Goal: Task Accomplishment & Management: Complete application form

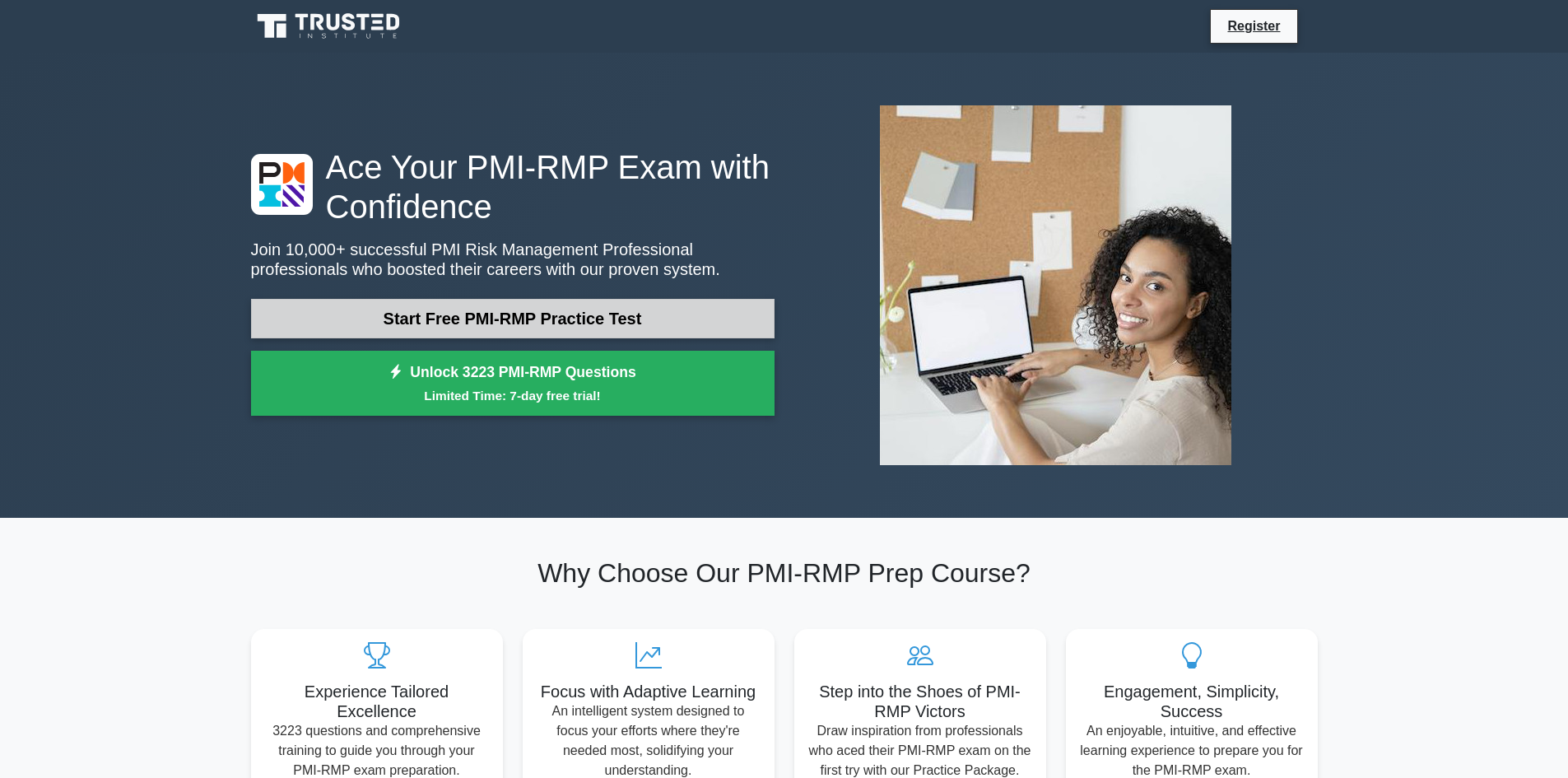
click at [663, 299] on link "Start Free PMI-RMP Practice Test" at bounding box center [513, 319] width 524 height 40
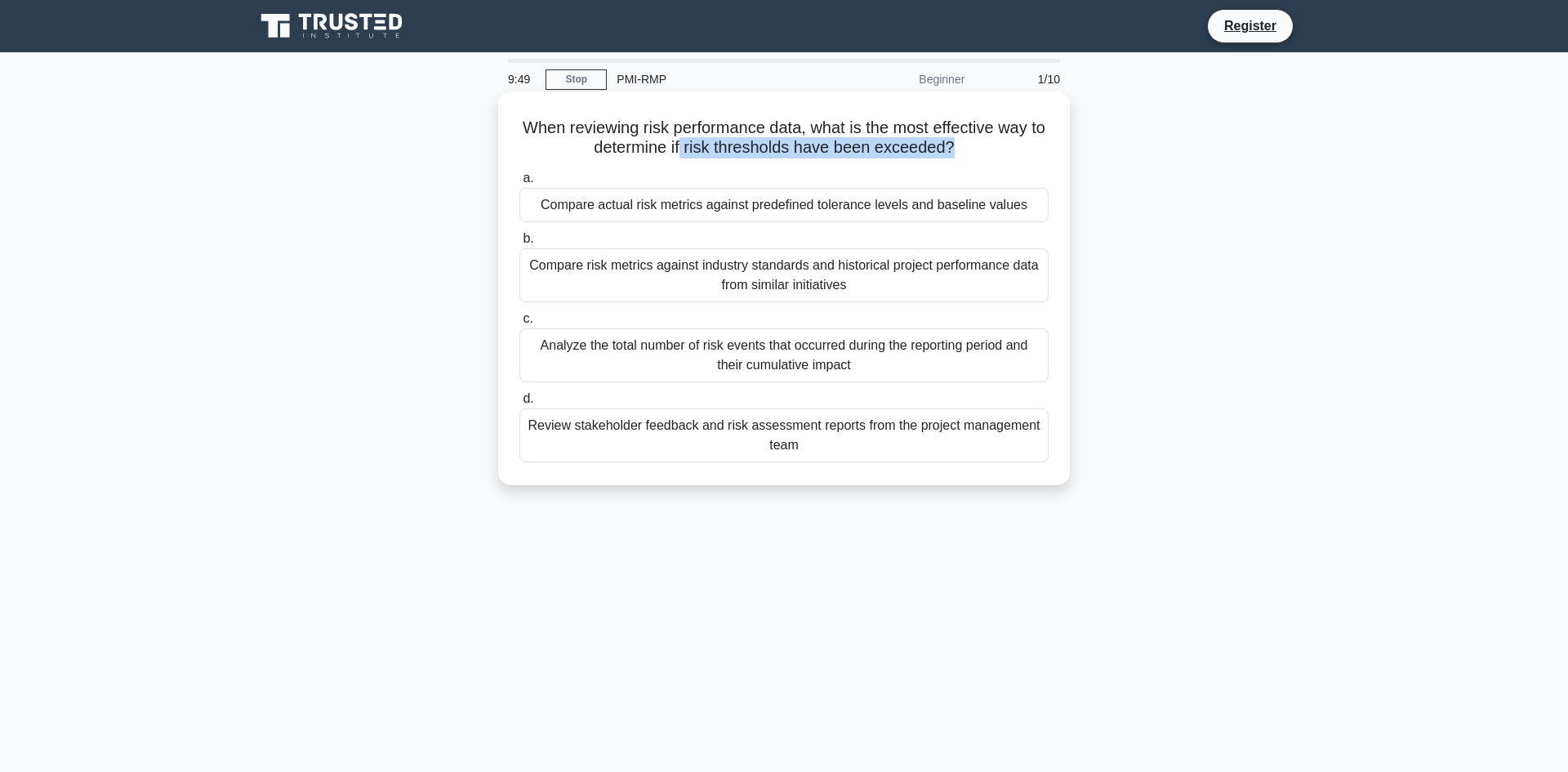
drag, startPoint x: 696, startPoint y: 140, endPoint x: 961, endPoint y: 142, distance: 265.0
click at [961, 142] on h5 "When reviewing risk performance data, what is the most effective way to determi…" at bounding box center [784, 137] width 533 height 40
click at [951, 154] on div "When reviewing risk performance data, what is the most effective way to determi…" at bounding box center [784, 289] width 558 height 381
click at [751, 266] on div "Compare risk metrics against industry standards and historical project performa…" at bounding box center [784, 275] width 530 height 54
click at [520, 244] on input "b. Compare risk metrics against industry standards and historical project perfo…" at bounding box center [520, 238] width 0 height 11
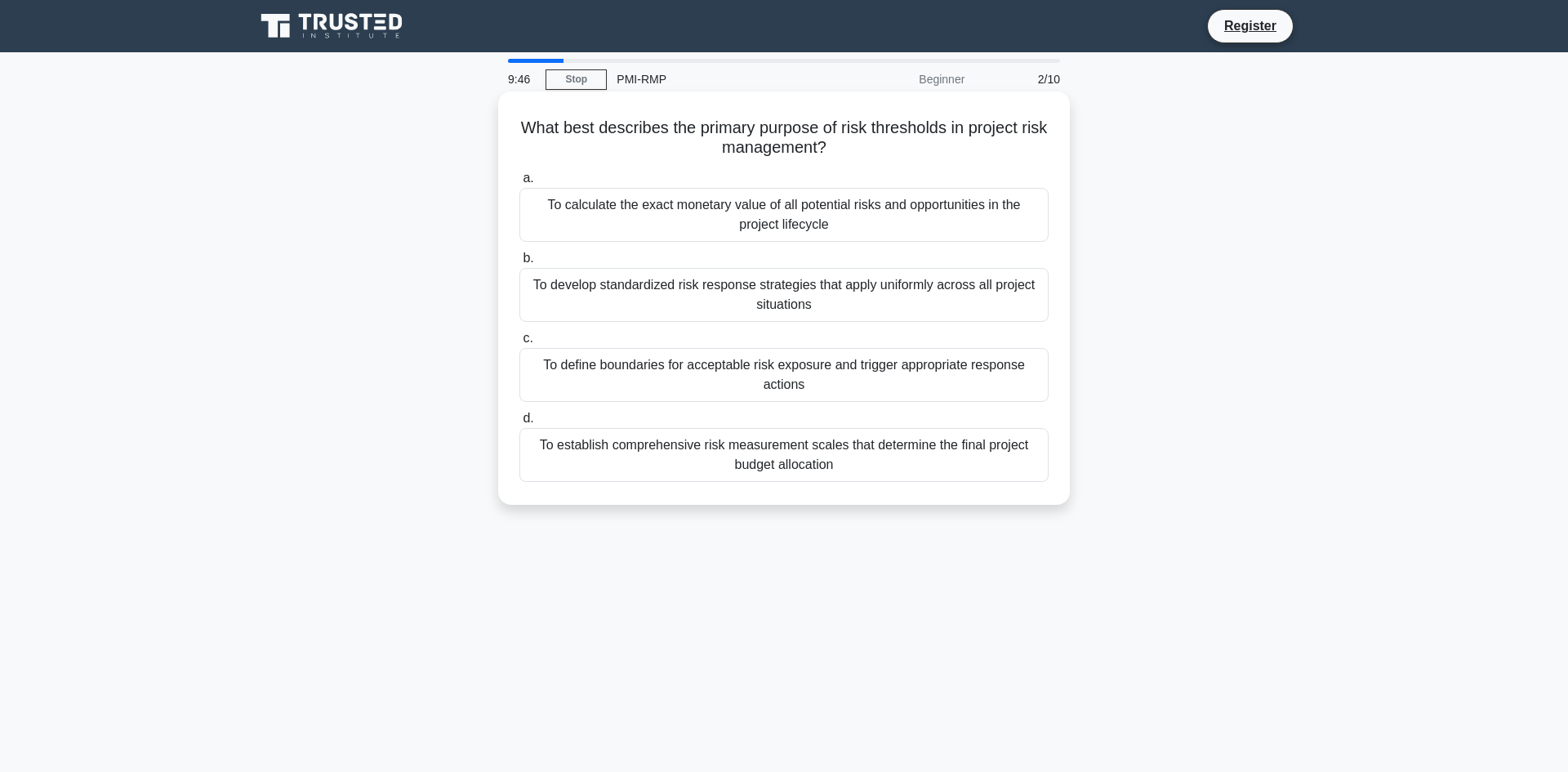
click at [724, 294] on div "To develop standardized risk response strategies that apply uniformly across al…" at bounding box center [784, 294] width 530 height 54
click at [520, 264] on input "b. To develop standardized risk response strategies that apply uniformly across…" at bounding box center [520, 258] width 0 height 11
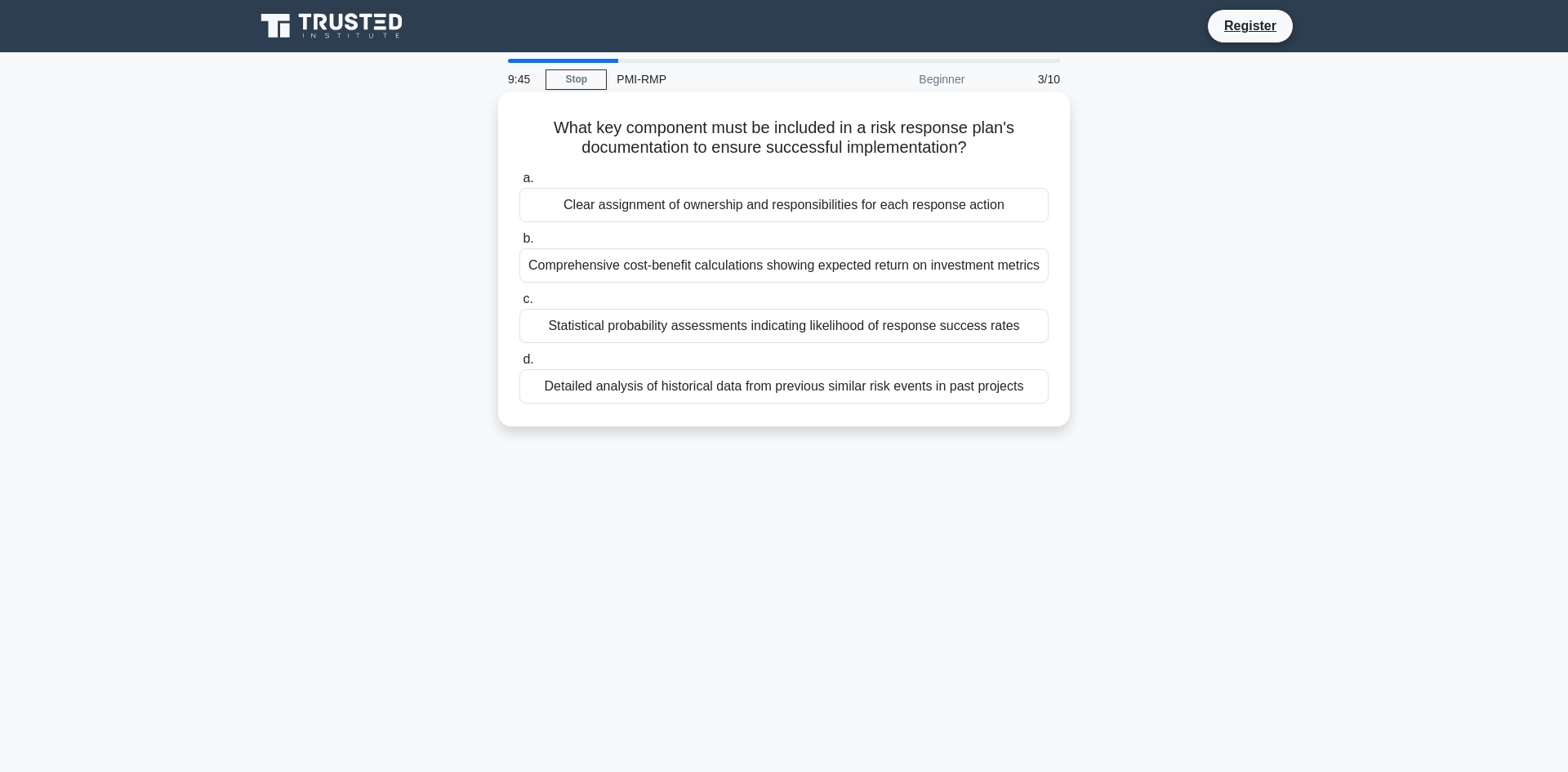
click at [721, 320] on div "Statistical probability assessments indicating likelihood of response success r…" at bounding box center [784, 326] width 530 height 34
click at [520, 304] on input "c. Statistical probability assessments indicating likelihood of response succes…" at bounding box center [520, 299] width 0 height 11
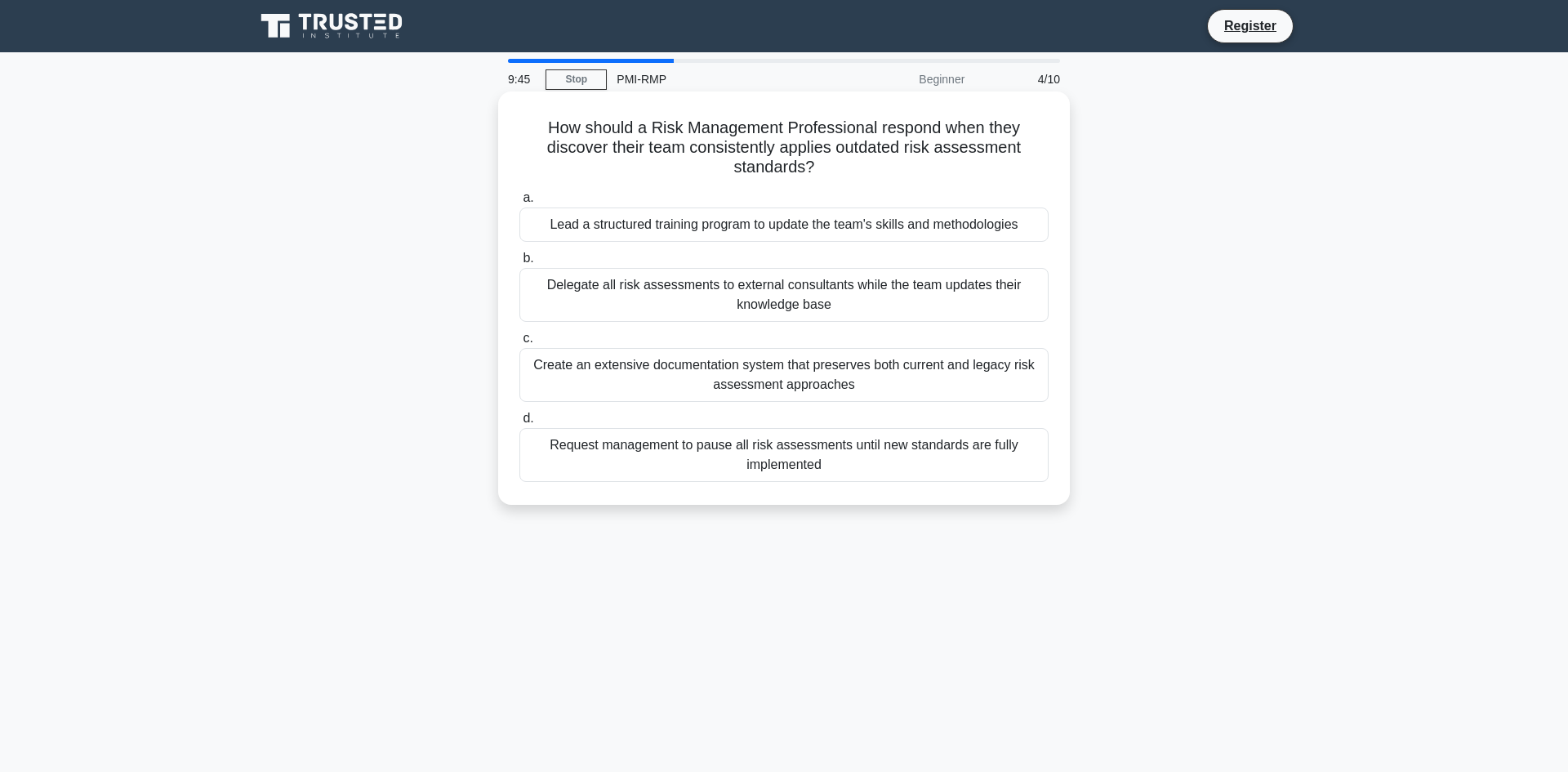
click at [726, 358] on div "Create an extensive documentation system that preserves both current and legacy…" at bounding box center [784, 374] width 530 height 54
click at [520, 344] on input "c. Create an extensive documentation system that preserves both current and leg…" at bounding box center [520, 338] width 0 height 11
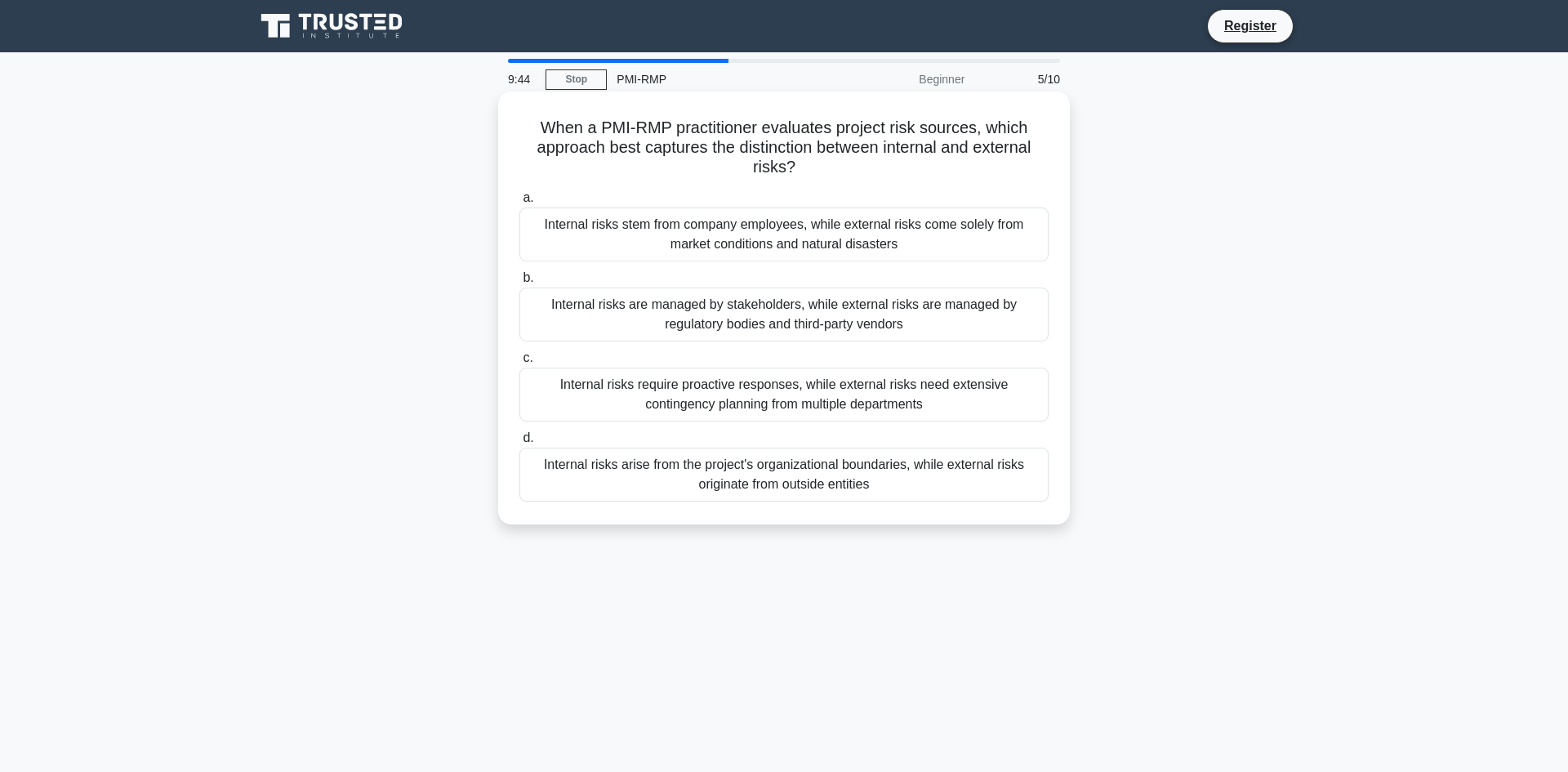
click at [739, 328] on div "Internal risks are managed by stakeholders, while external risks are managed by…" at bounding box center [784, 314] width 530 height 54
click at [520, 284] on input "b. Internal risks are managed by stakeholders, while external risks are managed…" at bounding box center [520, 278] width 0 height 11
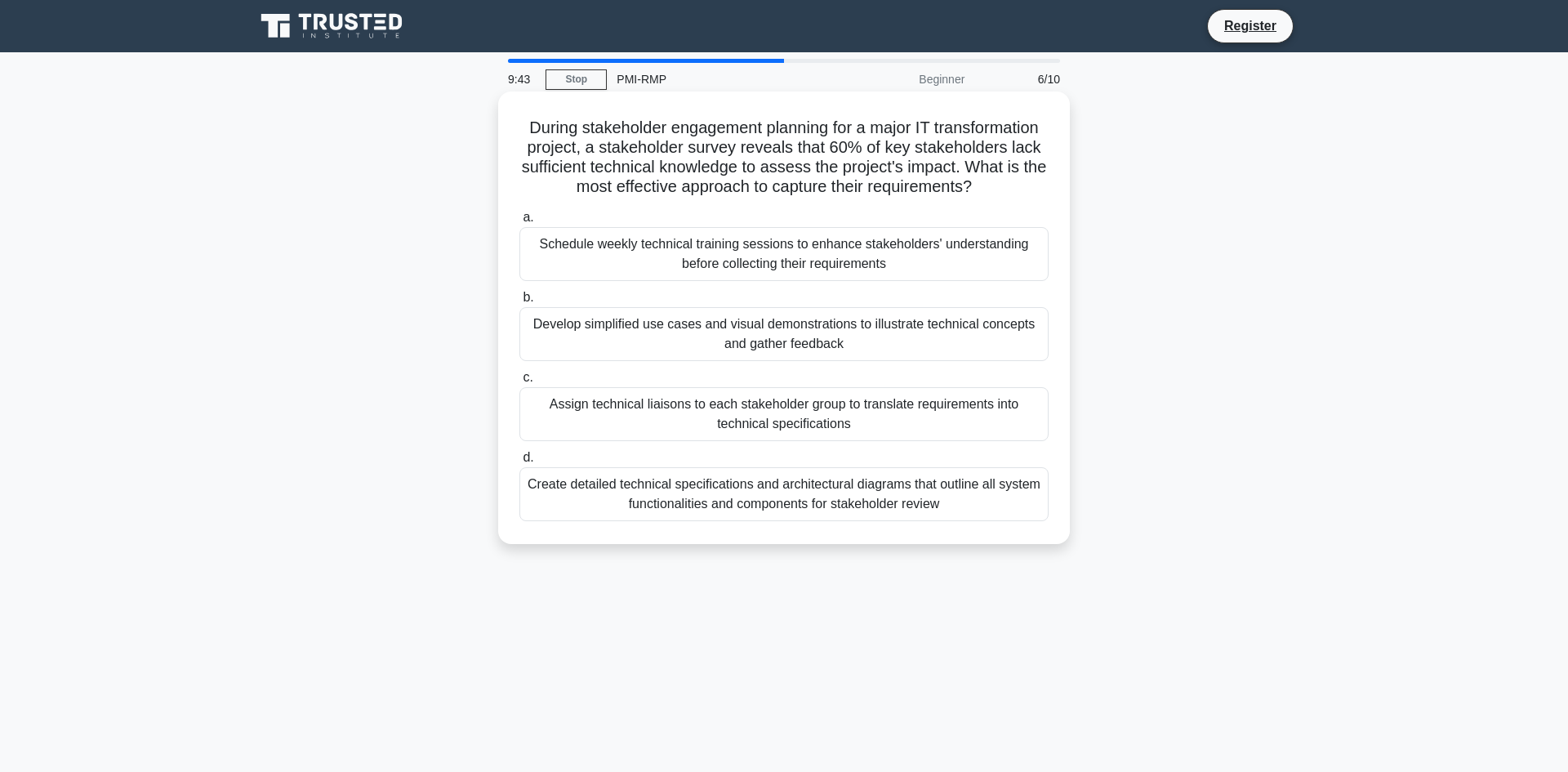
click at [745, 319] on div "Develop simplified use cases and visual demonstrations to illustrate technical …" at bounding box center [784, 334] width 530 height 54
click at [520, 303] on input "b. Develop simplified use cases and visual demonstrations to illustrate technic…" at bounding box center [520, 297] width 0 height 11
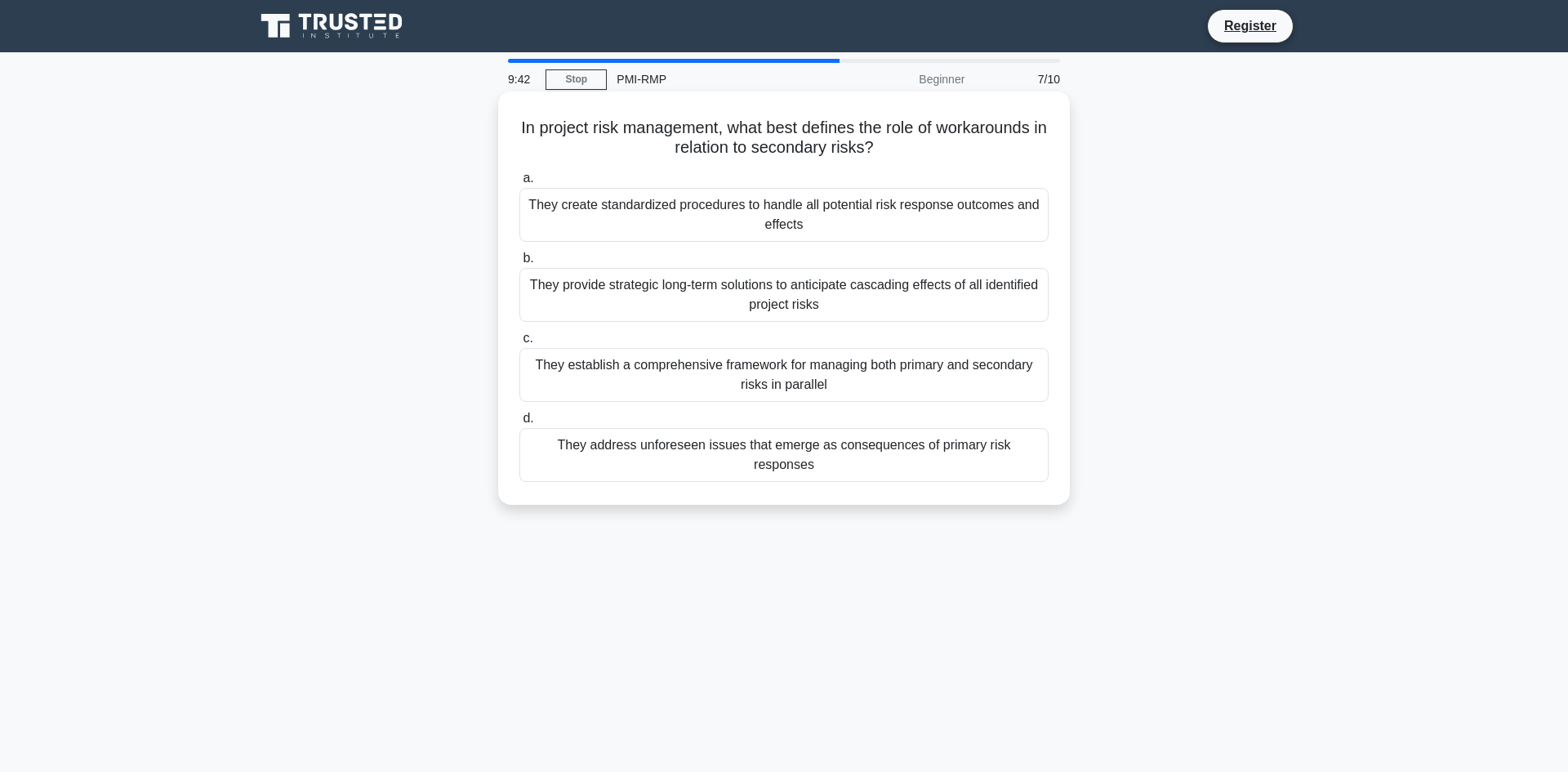
click at [750, 311] on div "They provide strategic long-term solutions to anticipate cascading effects of a…" at bounding box center [784, 294] width 530 height 54
click at [520, 264] on input "b. They provide strategic long-term solutions to anticipate cascading effects o…" at bounding box center [520, 258] width 0 height 11
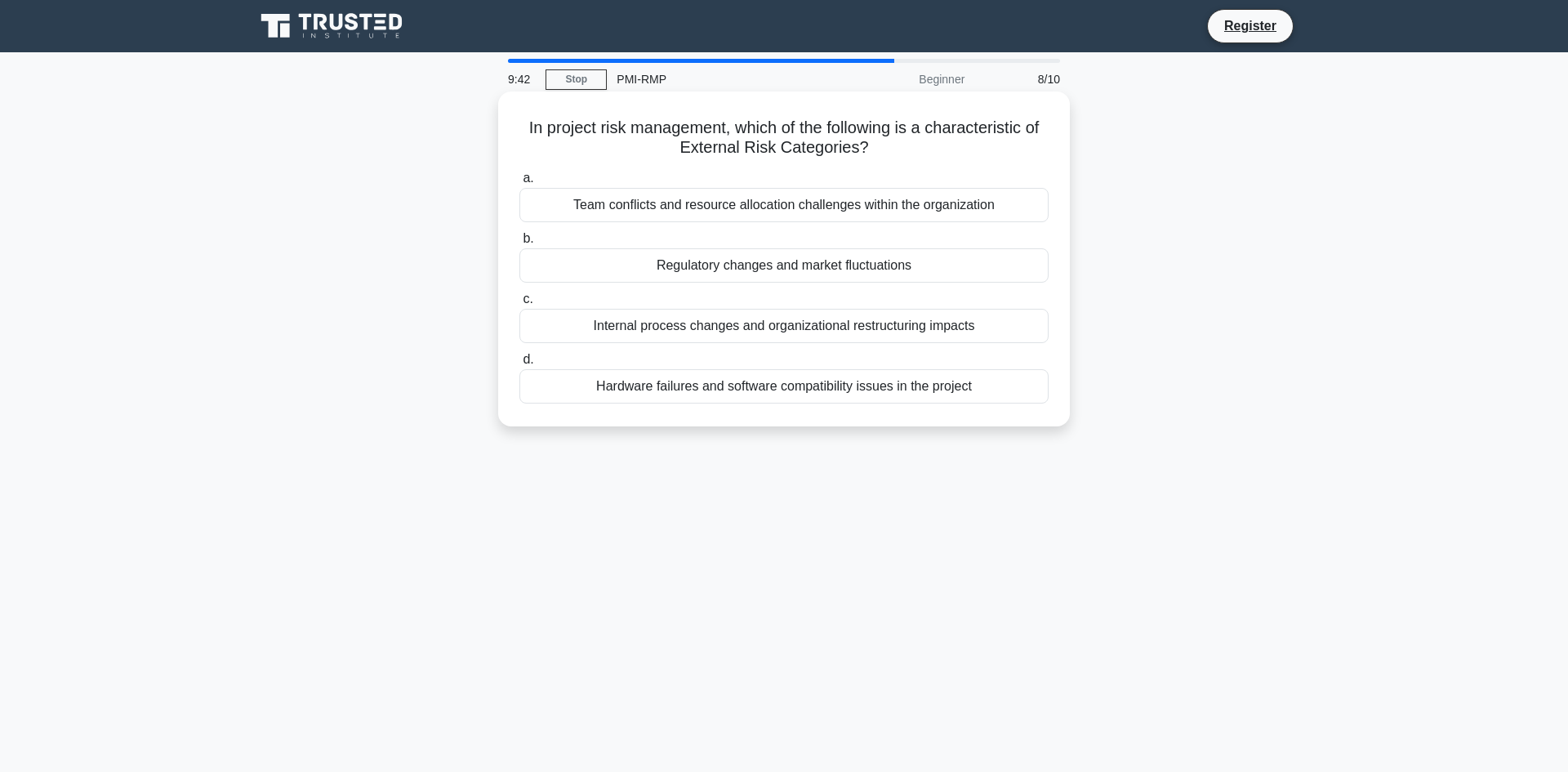
click at [737, 380] on div "Hardware failures and software compatibility issues in the project" at bounding box center [784, 386] width 530 height 34
click at [520, 365] on input "d. Hardware failures and software compatibility issues in the project" at bounding box center [520, 359] width 0 height 11
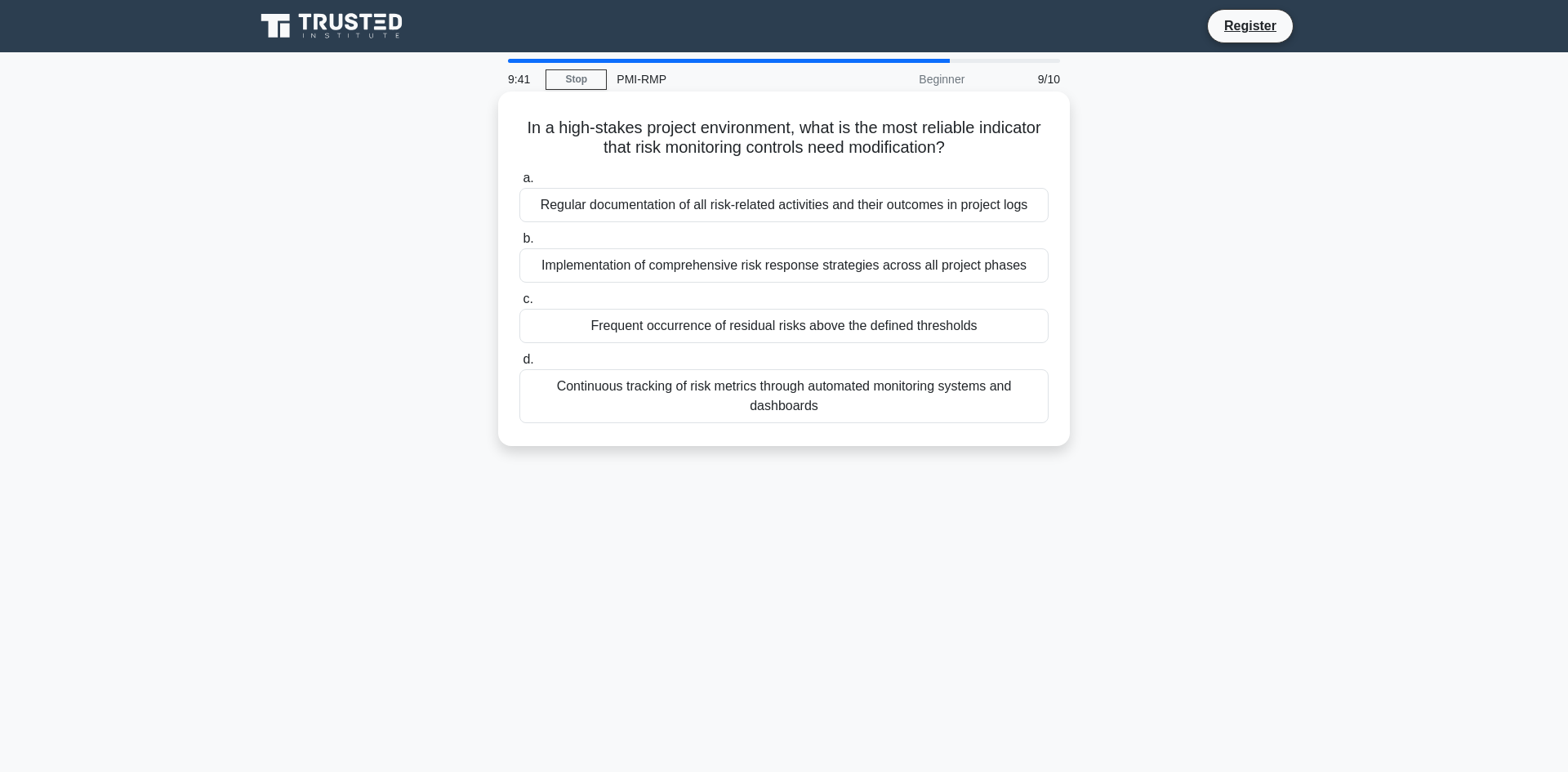
click at [739, 262] on div "Implementation of comprehensive risk response strategies across all project pha…" at bounding box center [784, 265] width 530 height 34
click at [520, 244] on input "b. Implementation of comprehensive risk response strategies across all project …" at bounding box center [520, 238] width 0 height 11
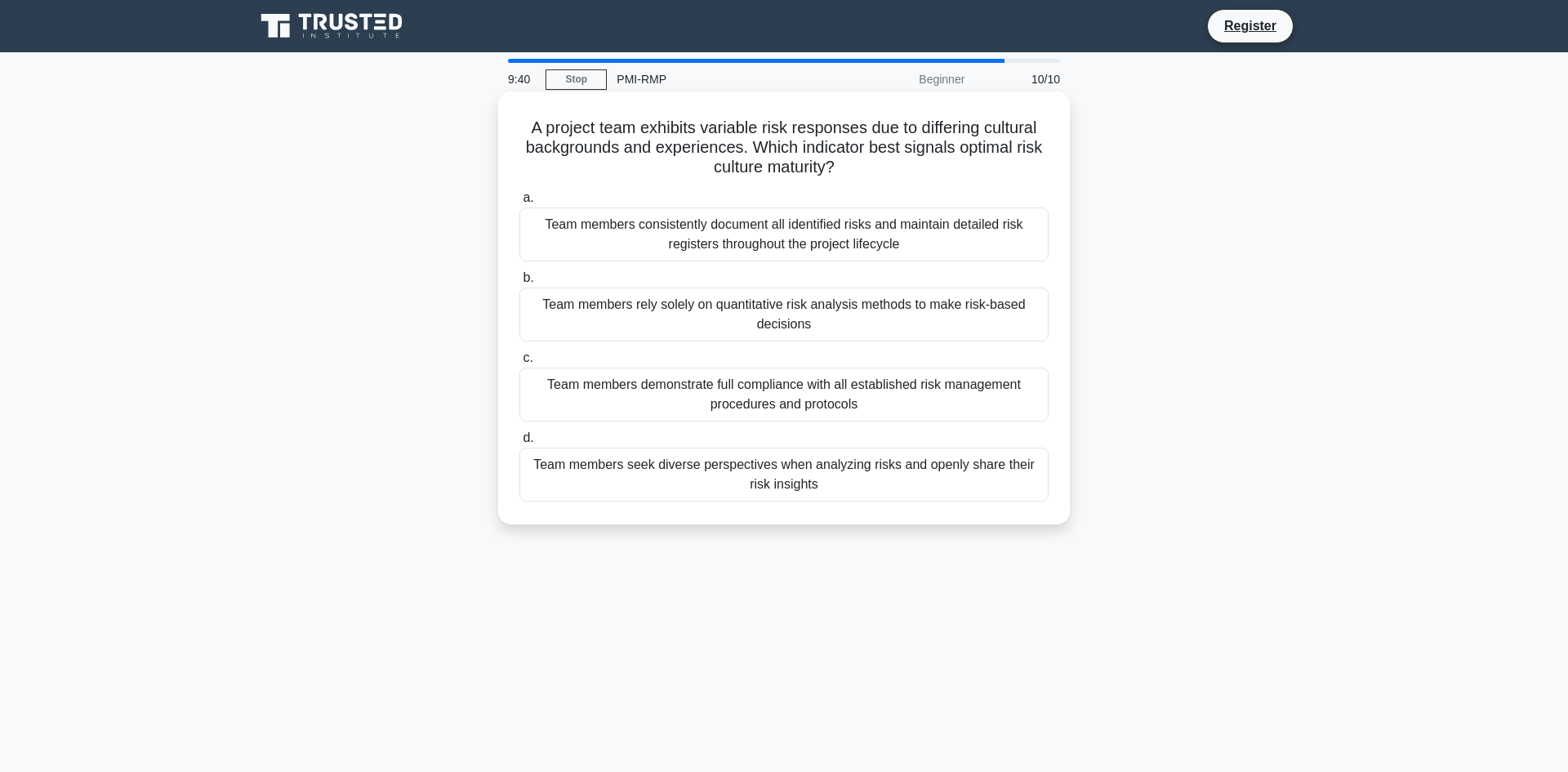
click at [742, 239] on div "Team members consistently document all identified risks and maintain detailed r…" at bounding box center [784, 234] width 530 height 54
click at [520, 204] on input "a. Team members consistently document all identified risks and maintain detaile…" at bounding box center [520, 198] width 0 height 11
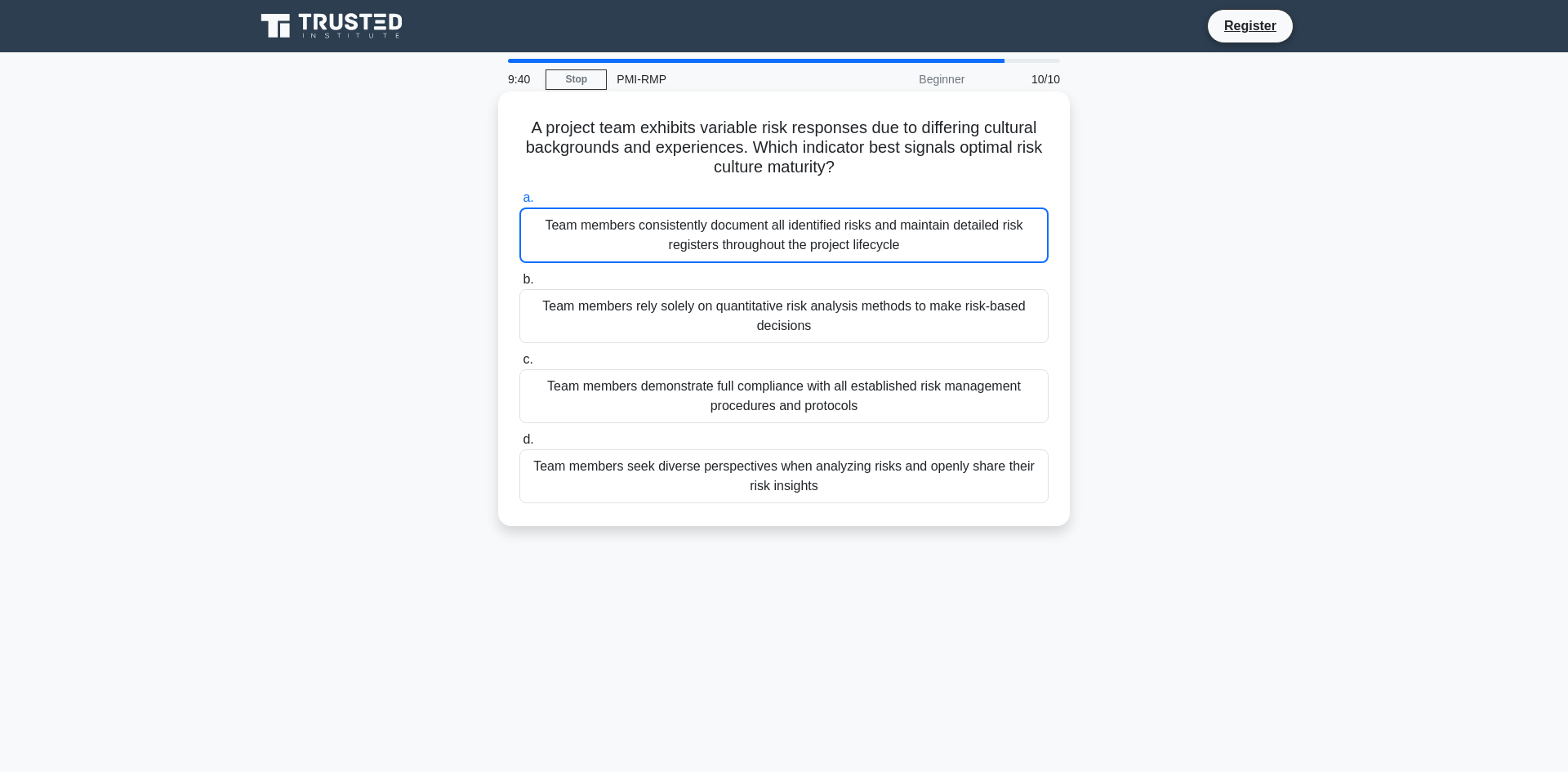
click at [726, 304] on div "Team members rely solely on quantitative risk analysis methods to make risk-bas…" at bounding box center [784, 316] width 530 height 54
click at [520, 286] on input "b. Team members rely solely on quantitative risk analysis methods to make risk-…" at bounding box center [520, 280] width 0 height 11
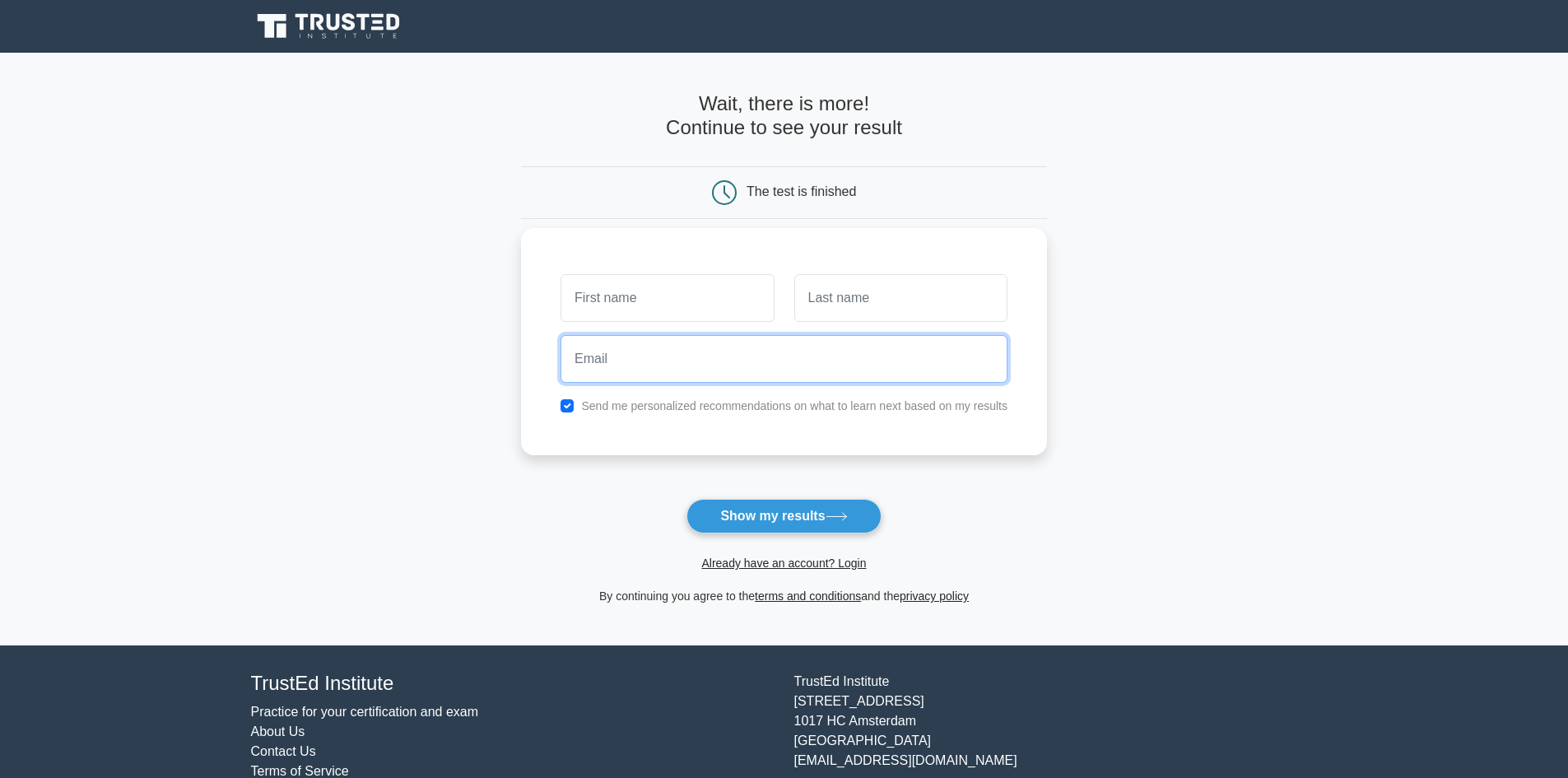
click at [693, 335] on input "email" at bounding box center [784, 359] width 447 height 48
type input "[EMAIL_ADDRESS][DOMAIN_NAME]"
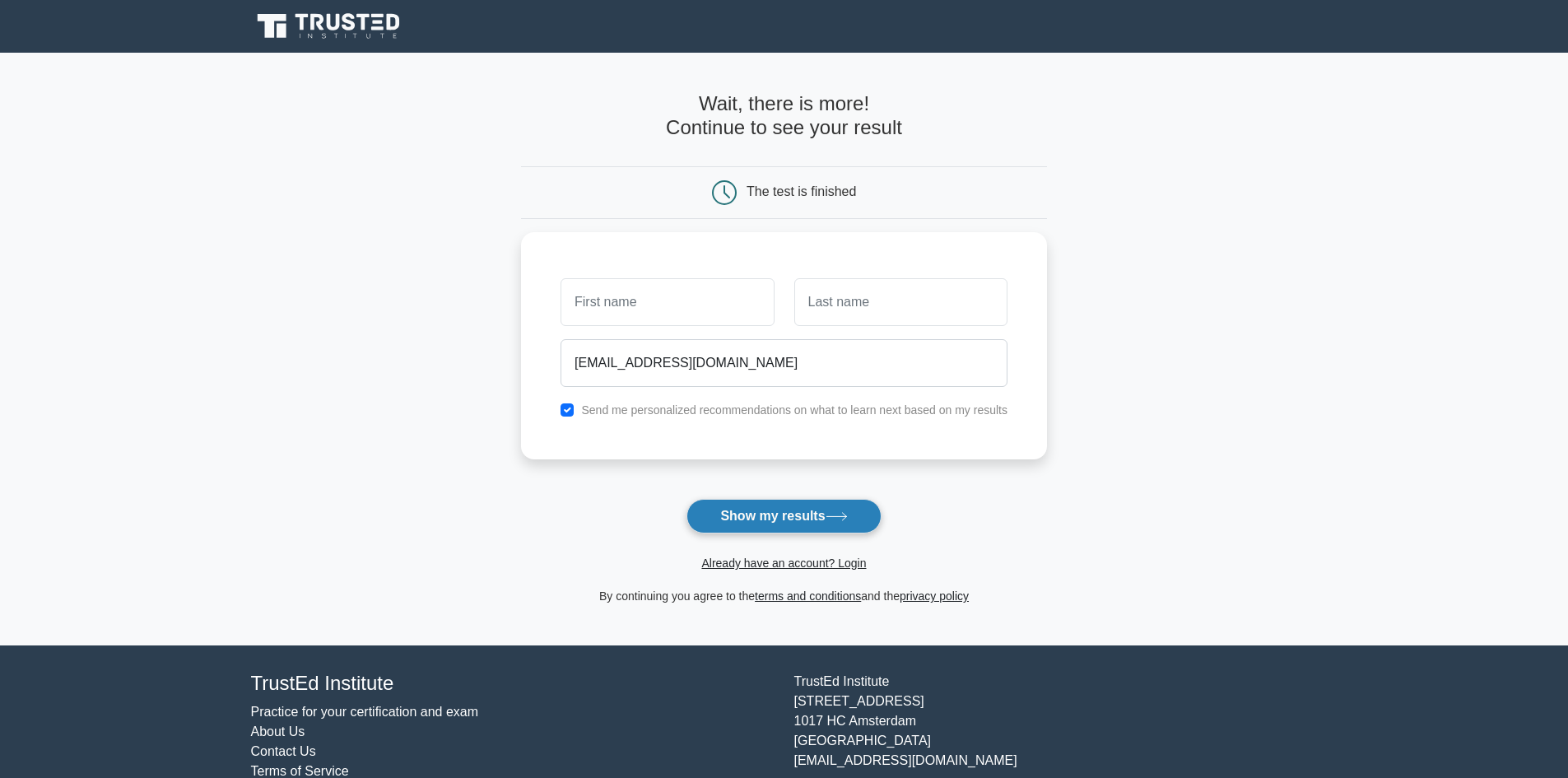
click at [800, 499] on button "Show my results" at bounding box center [784, 516] width 195 height 35
type input "ASEEL"
click at [866, 318] on div at bounding box center [901, 298] width 233 height 61
click at [867, 296] on input "text" at bounding box center [901, 298] width 213 height 48
type input "ALQURASHI"
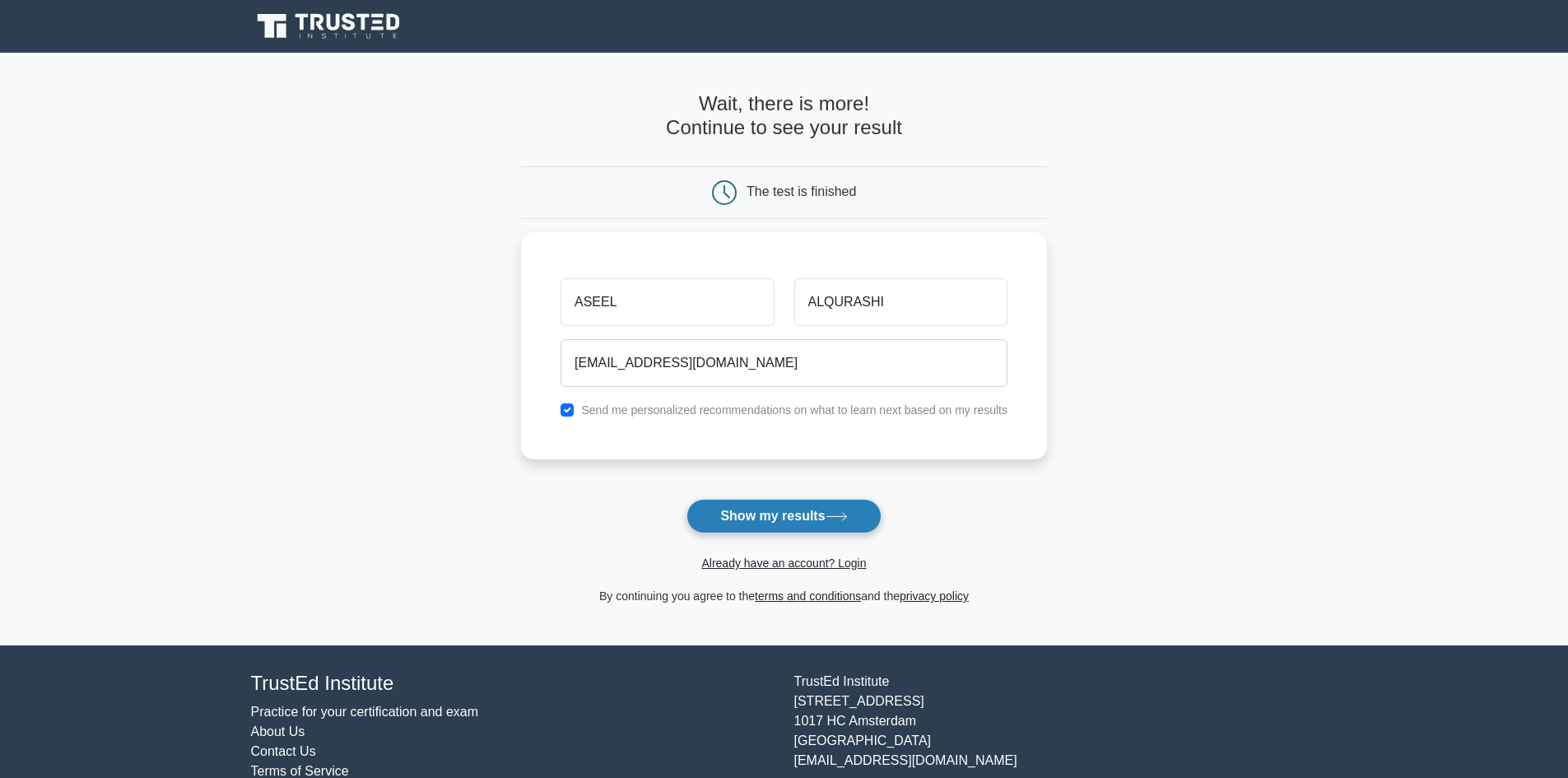
click at [805, 499] on button "Show my results" at bounding box center [784, 516] width 195 height 35
